Goal: Complete application form: Complete application form

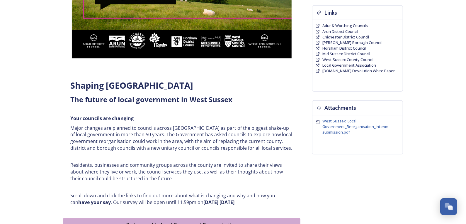
scroll to position [147, 0]
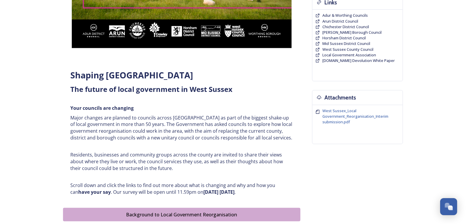
click at [87, 193] on strong "have your say" at bounding box center [94, 191] width 33 height 6
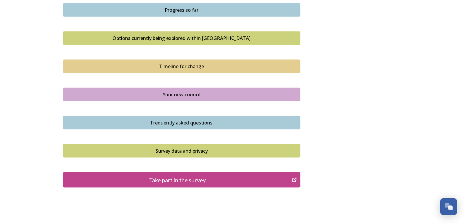
scroll to position [406, 0]
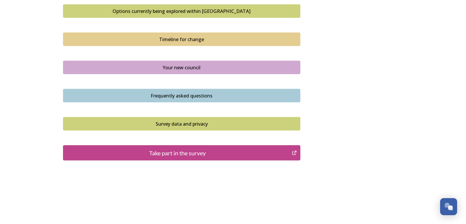
click at [293, 151] on icon "Take part in the survey" at bounding box center [295, 153] width 6 height 6
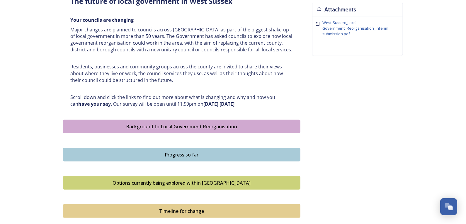
scroll to position [322, 0]
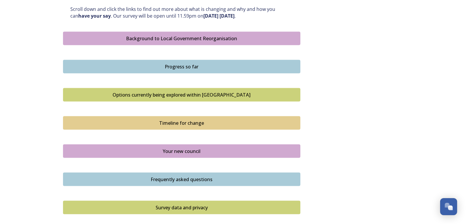
click at [192, 95] on div "Options currently being explored within West Sussex" at bounding box center [181, 94] width 231 height 7
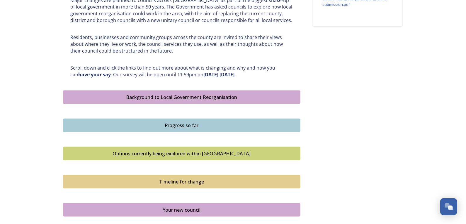
scroll to position [352, 0]
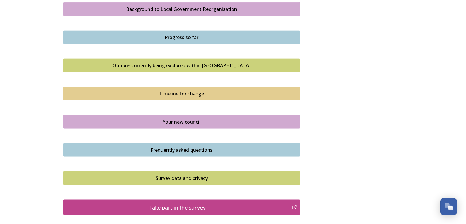
click at [191, 120] on div "Your new council" at bounding box center [181, 121] width 231 height 7
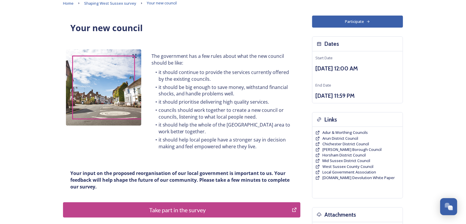
scroll to position [59, 0]
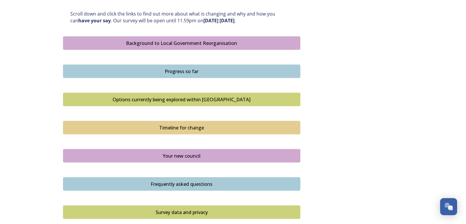
scroll to position [289, 0]
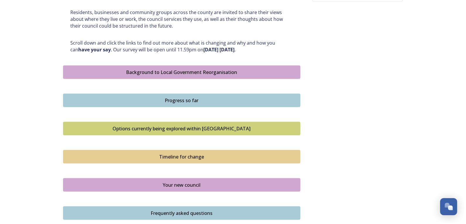
click at [179, 98] on div "Progress so far" at bounding box center [181, 100] width 231 height 7
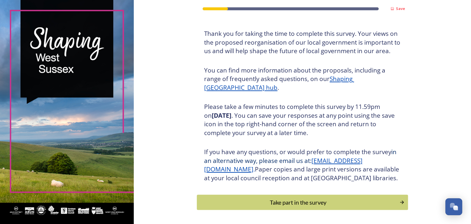
scroll to position [57, 0]
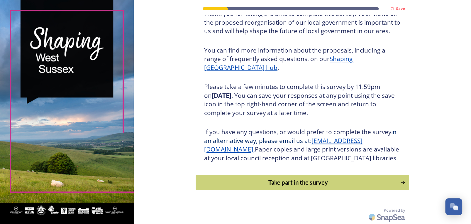
click at [394, 182] on div "Take part in the survey" at bounding box center [298, 182] width 198 height 9
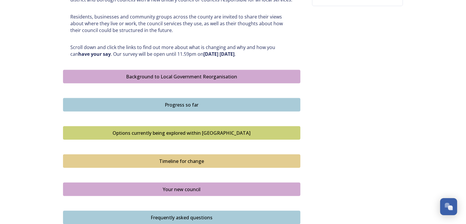
scroll to position [293, 0]
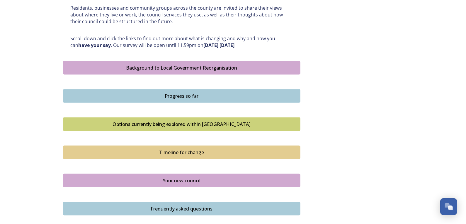
click at [197, 122] on div "Options currently being explored within West Sussex" at bounding box center [181, 123] width 231 height 7
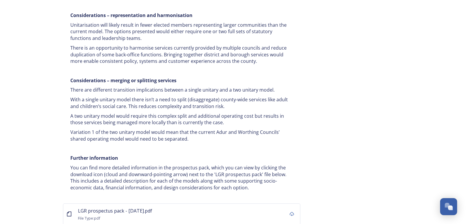
scroll to position [1113, 0]
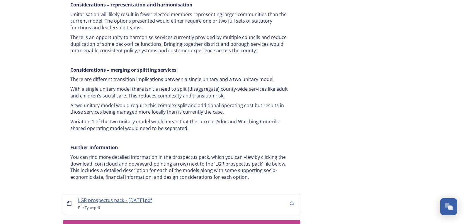
click at [120, 197] on span "LGR prospectus pack - 16 July.pdf" at bounding box center [115, 200] width 74 height 6
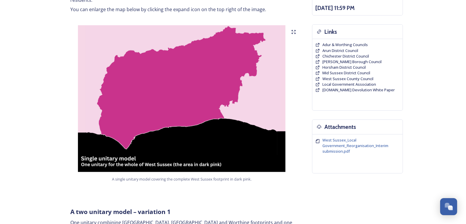
scroll to position [0, 0]
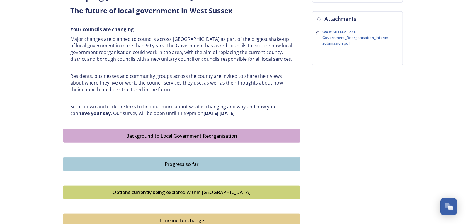
scroll to position [293, 0]
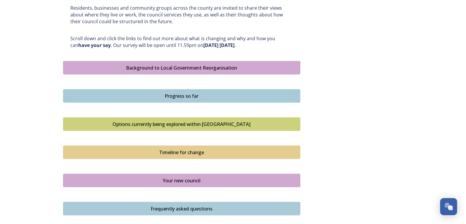
click at [174, 66] on div "Background to Local Government Reorganisation" at bounding box center [181, 67] width 231 height 7
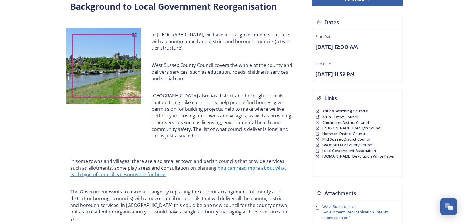
scroll to position [88, 0]
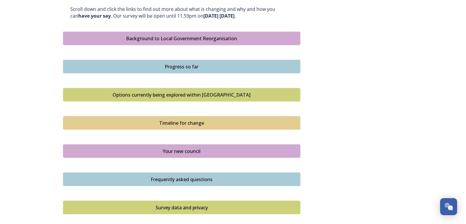
scroll to position [406, 0]
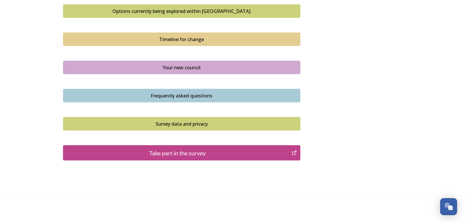
click at [179, 149] on div "Take part in the survey" at bounding box center [177, 152] width 222 height 9
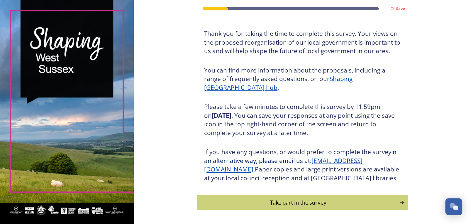
scroll to position [57, 0]
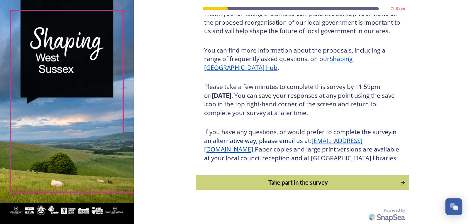
click at [277, 180] on div "Take part in the survey" at bounding box center [298, 182] width 198 height 9
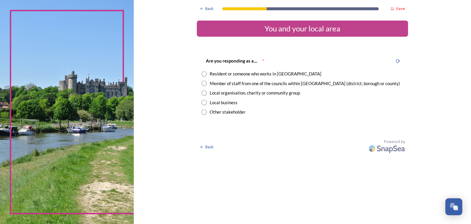
click at [204, 75] on input "radio" at bounding box center [203, 73] width 5 height 5
radio input "true"
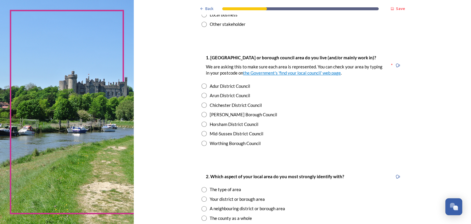
scroll to position [88, 0]
click at [202, 104] on input "radio" at bounding box center [203, 104] width 5 height 5
radio input "true"
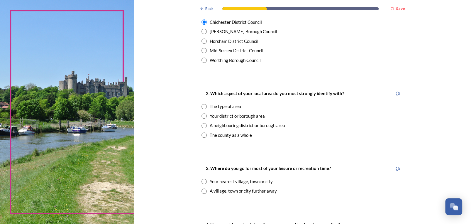
scroll to position [176, 0]
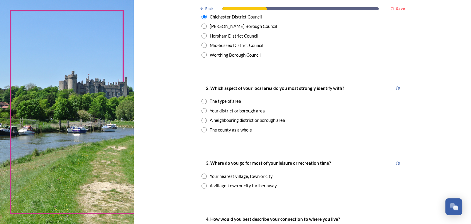
click at [225, 110] on div "Your district or borough area" at bounding box center [237, 110] width 55 height 7
radio input "true"
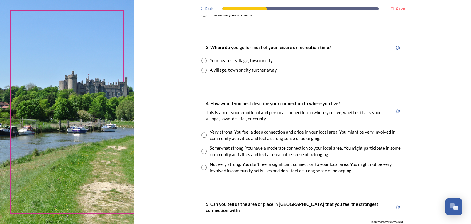
scroll to position [293, 0]
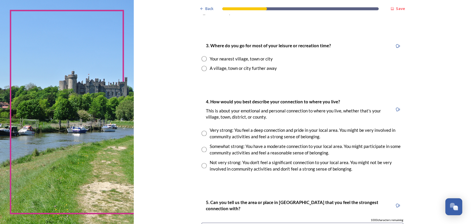
click at [236, 68] on div "A village, town or city further away" at bounding box center [243, 68] width 67 height 7
radio input "true"
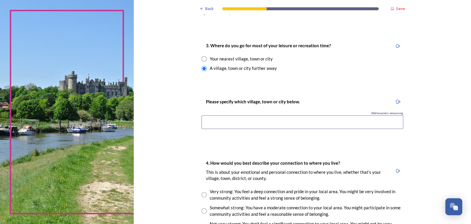
click at [222, 60] on div "Your nearest village, town or city" at bounding box center [241, 58] width 63 height 7
radio input "true"
click at [245, 127] on input at bounding box center [302, 121] width 202 height 13
type input "Chichester"
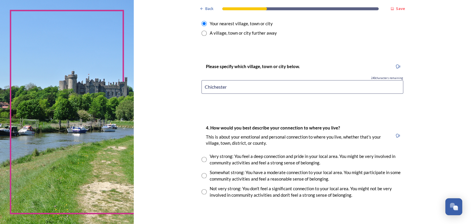
scroll to position [381, 0]
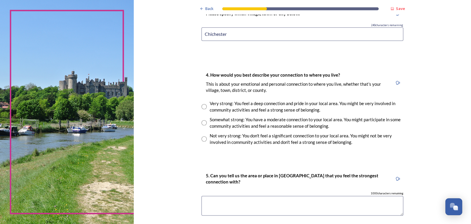
click at [231, 103] on div "Very strong: You feel a deep connection and pride in your local area. You might…" at bounding box center [306, 106] width 193 height 13
radio input "true"
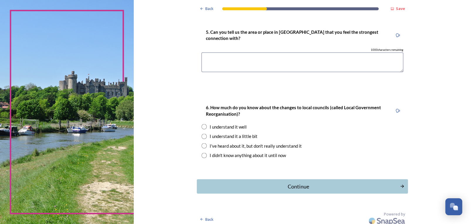
scroll to position [527, 0]
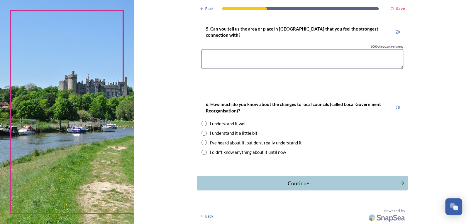
click at [229, 122] on div "I understand it well" at bounding box center [228, 123] width 37 height 7
radio input "true"
click at [295, 181] on div "Continue" at bounding box center [298, 183] width 198 height 8
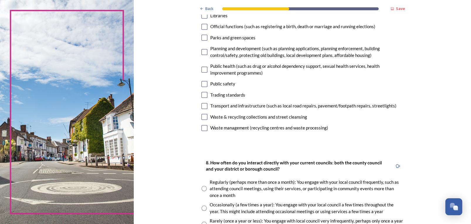
scroll to position [147, 0]
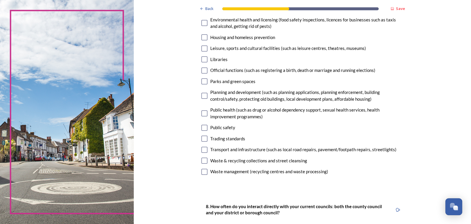
click at [222, 82] on div "Parks and green spaces" at bounding box center [232, 81] width 45 height 7
checkbox input "true"
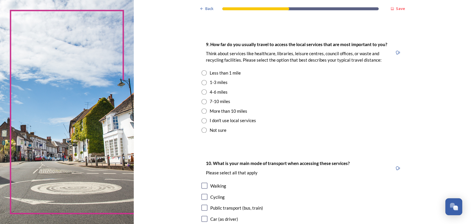
scroll to position [381, 0]
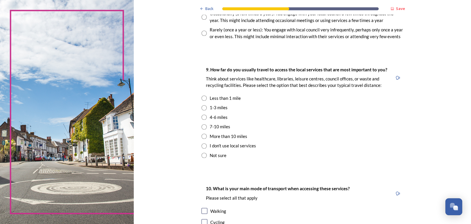
click at [219, 108] on div "1-3 miles" at bounding box center [219, 107] width 18 height 7
radio input "true"
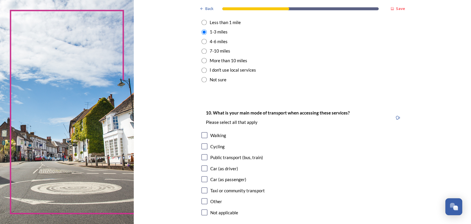
scroll to position [498, 0]
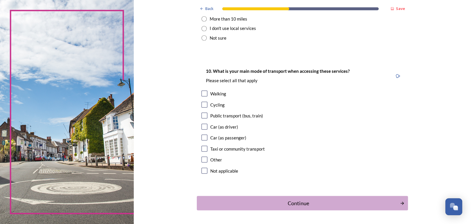
click at [217, 94] on div "Walking" at bounding box center [218, 93] width 16 height 7
checkbox input "true"
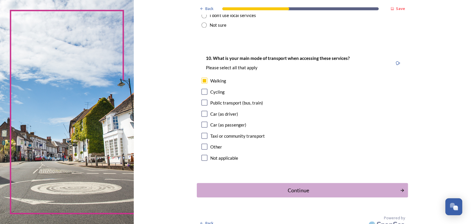
scroll to position [518, 0]
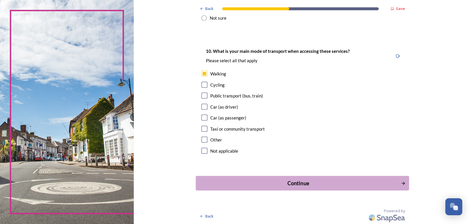
click at [301, 179] on div "Continue" at bounding box center [298, 183] width 198 height 8
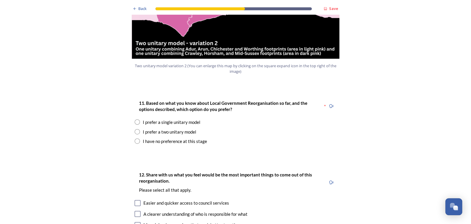
scroll to position [674, 0]
